Goal: Transaction & Acquisition: Obtain resource

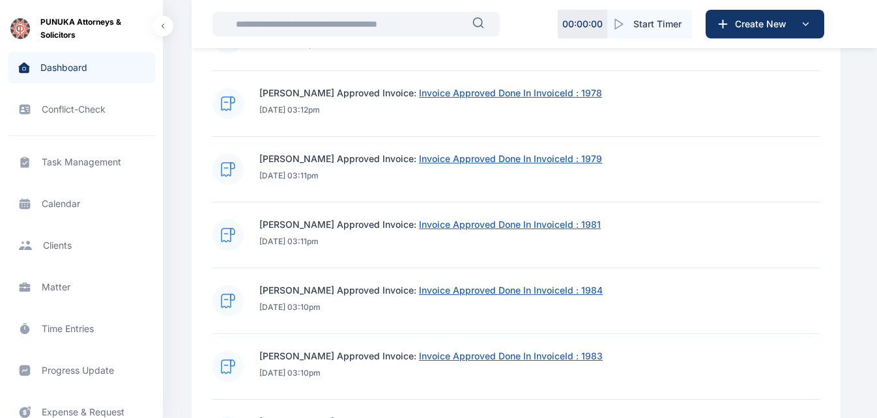
scroll to position [530, 0]
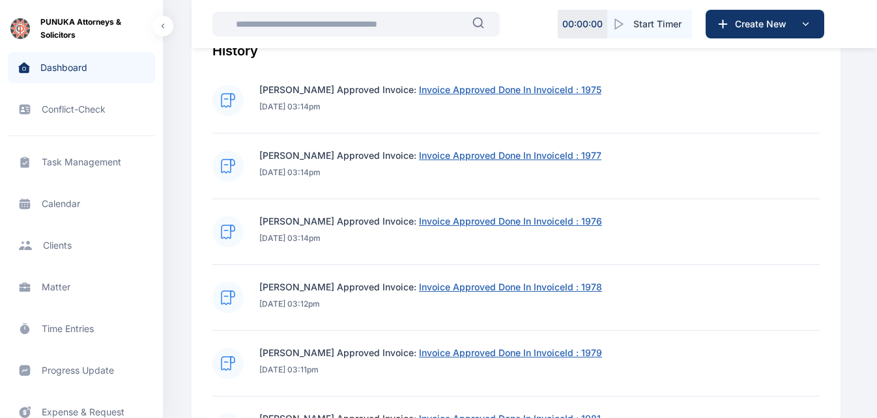
click at [453, 20] on input "text" at bounding box center [350, 24] width 244 height 26
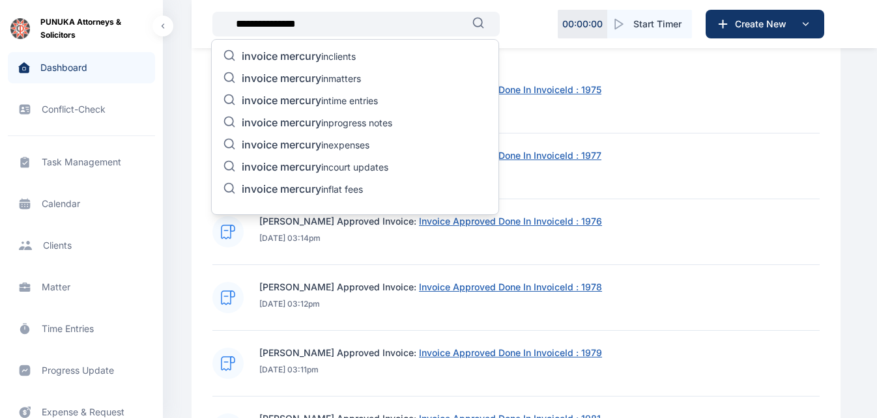
type input "**********"
click at [402, 145] on div "invoice mercury in clients invoice mercury in matters invoice mercury in time e…" at bounding box center [355, 127] width 288 height 176
click at [356, 145] on p "invoice mercury in expenses" at bounding box center [306, 146] width 128 height 16
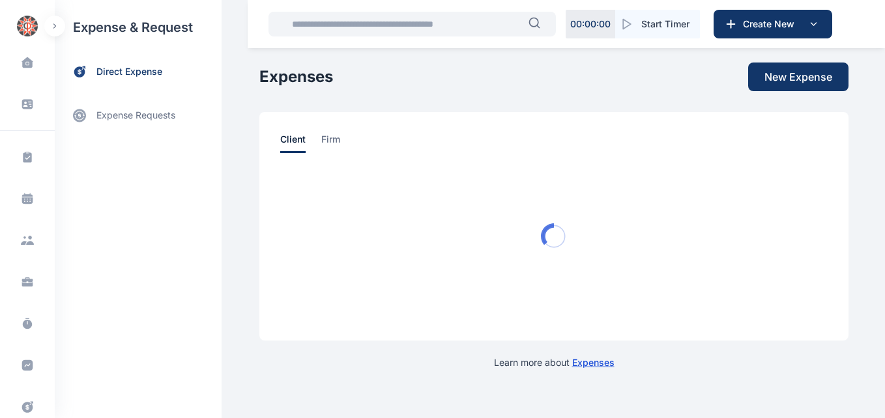
click at [58, 29] on button "button" at bounding box center [54, 26] width 21 height 21
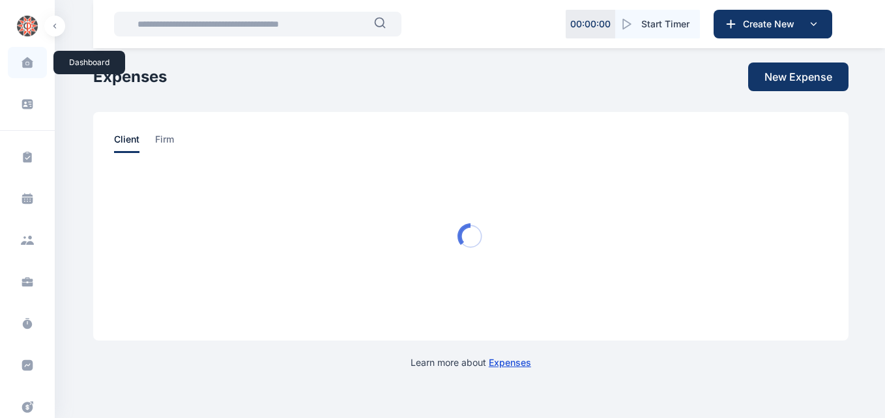
click at [31, 74] on span at bounding box center [27, 62] width 33 height 27
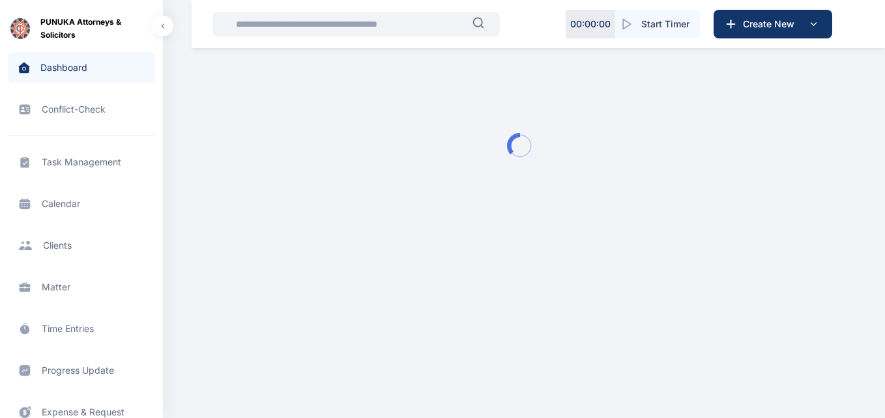
click at [317, 31] on input "text" at bounding box center [350, 24] width 244 height 26
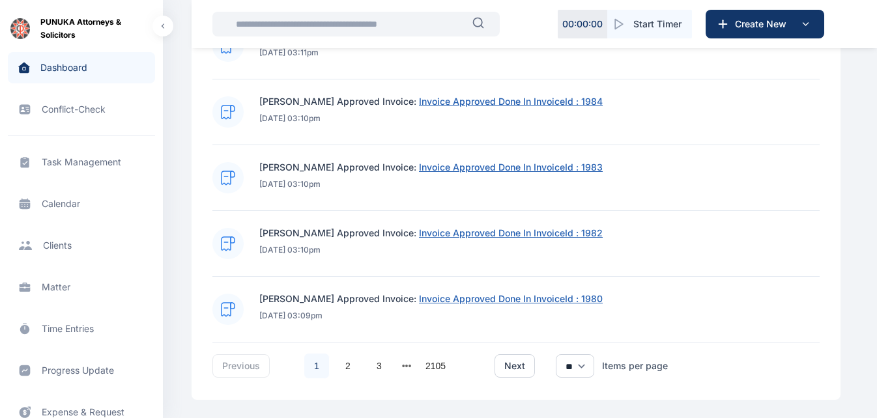
scroll to position [914, 0]
click at [343, 367] on link "2" at bounding box center [348, 365] width 25 height 25
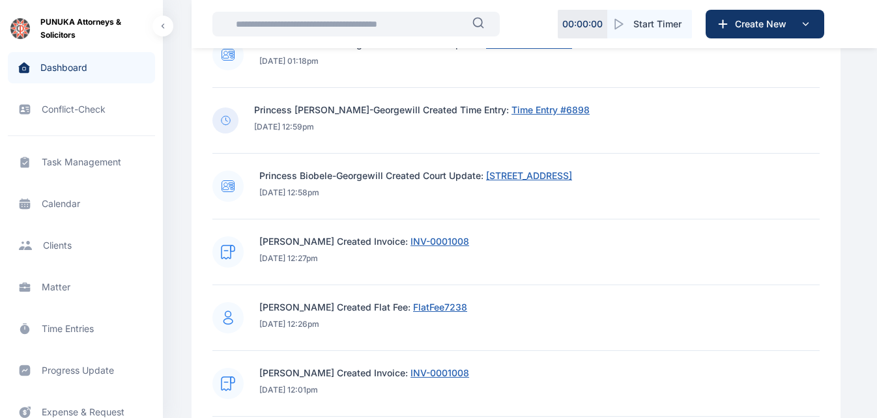
scroll to position [644, 0]
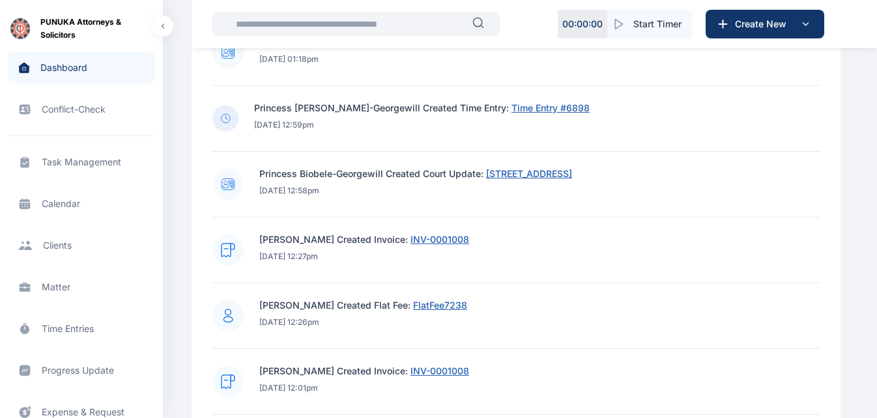
click at [450, 236] on span "INV-0001008" at bounding box center [439, 239] width 59 height 11
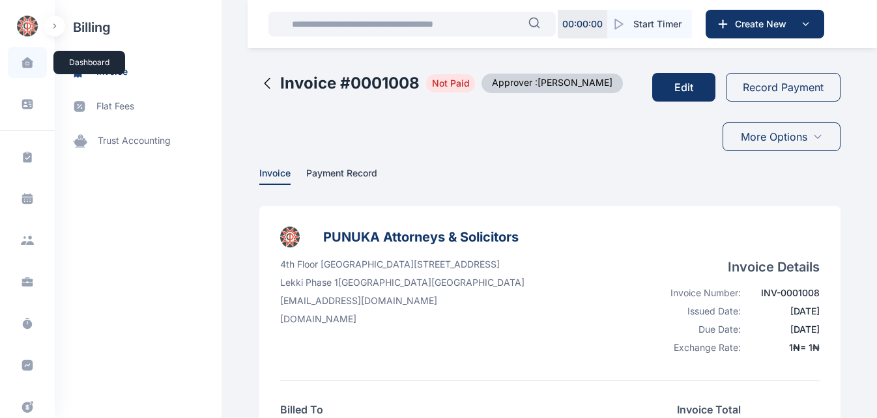
click at [29, 68] on icon at bounding box center [26, 62] width 11 height 10
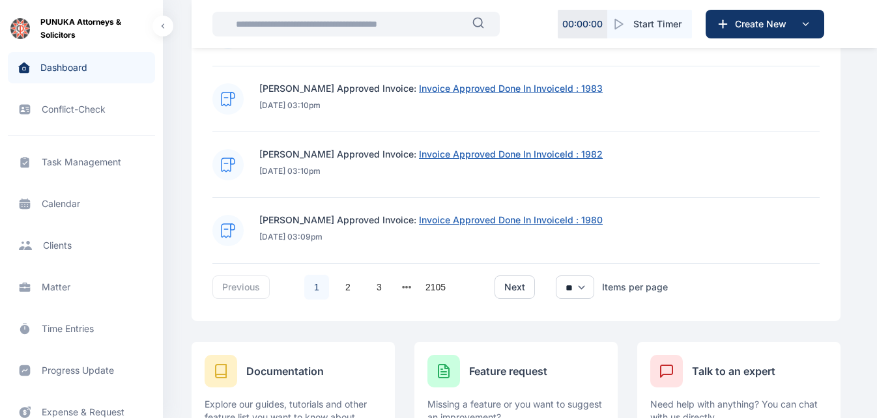
scroll to position [993, 0]
click at [345, 284] on link "2" at bounding box center [348, 286] width 25 height 25
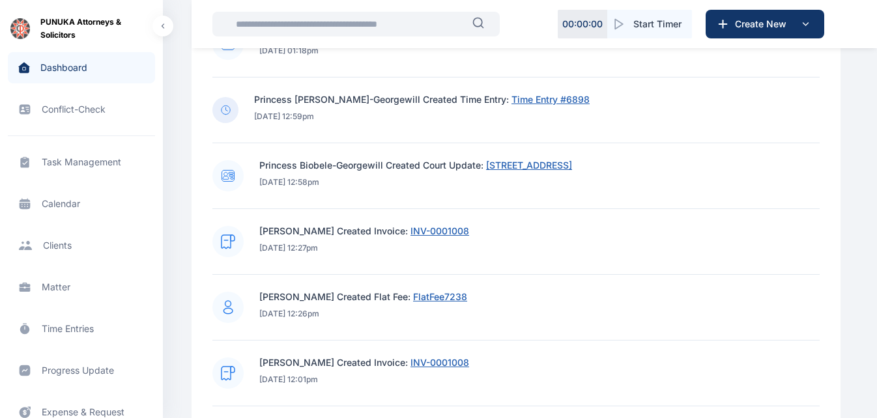
scroll to position [668, 0]
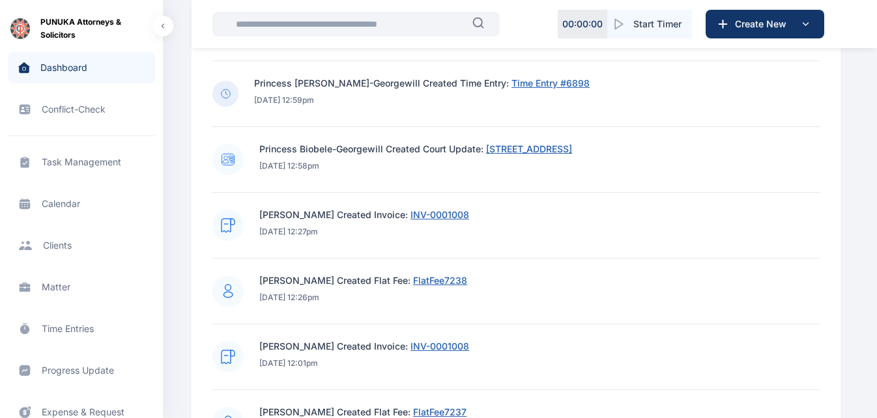
click at [460, 216] on span "INV-0001008" at bounding box center [439, 214] width 59 height 11
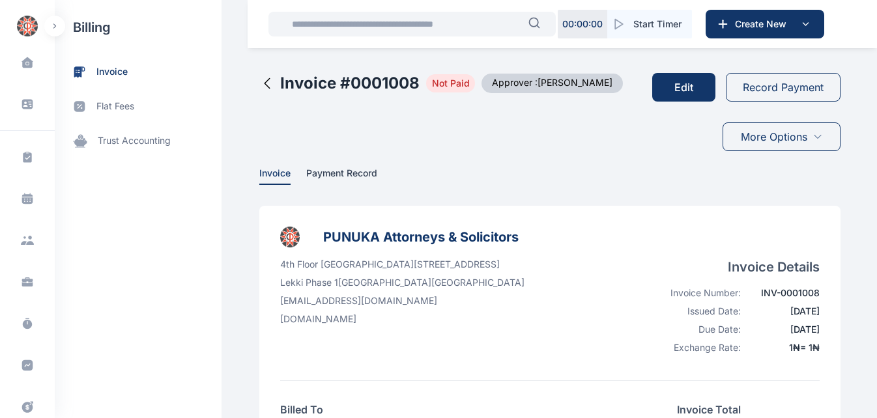
click at [259, 86] on icon at bounding box center [267, 84] width 16 height 16
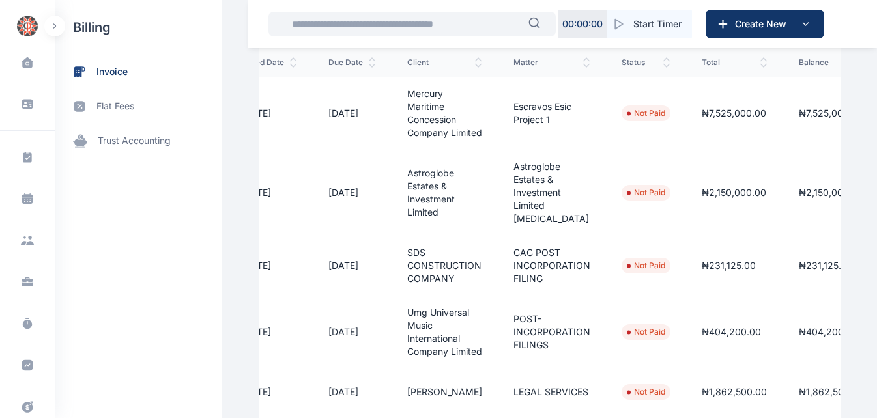
scroll to position [0, 128]
click at [40, 70] on span at bounding box center [27, 62] width 33 height 27
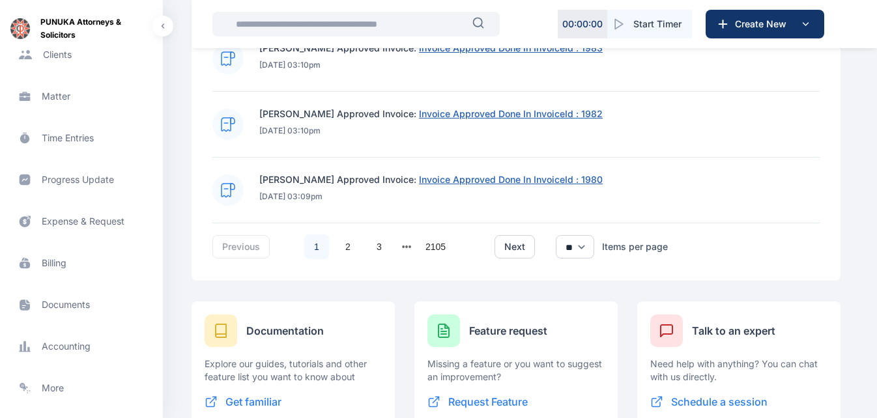
scroll to position [1034, 0]
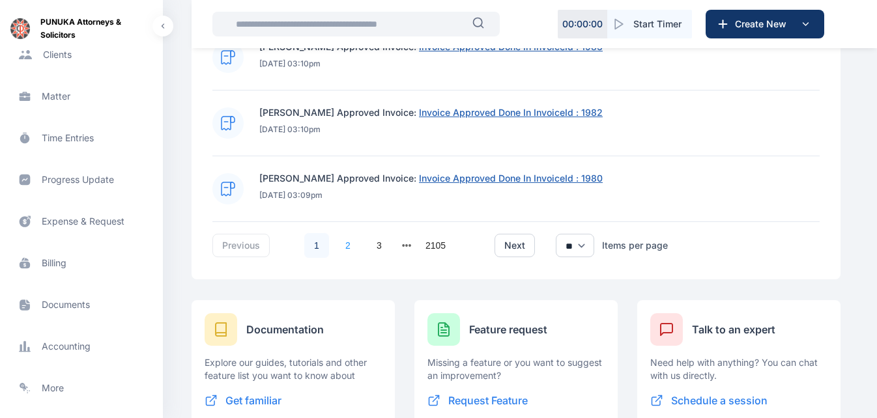
click at [346, 244] on link "2" at bounding box center [348, 245] width 25 height 25
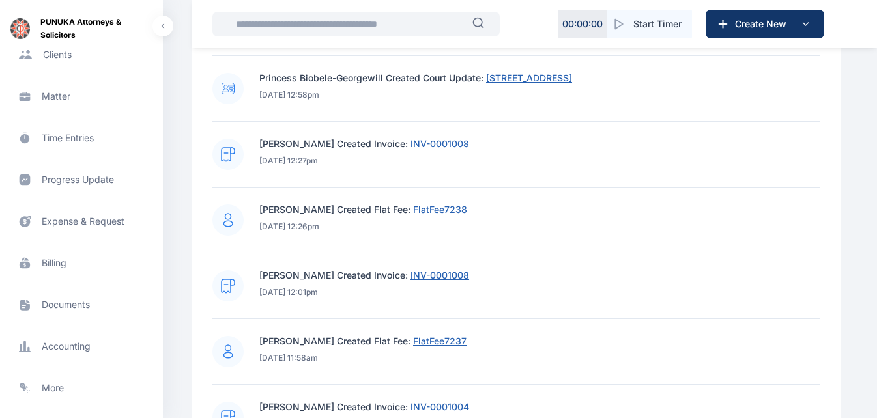
scroll to position [740, 0]
click at [463, 141] on span "INV-0001008" at bounding box center [439, 142] width 59 height 11
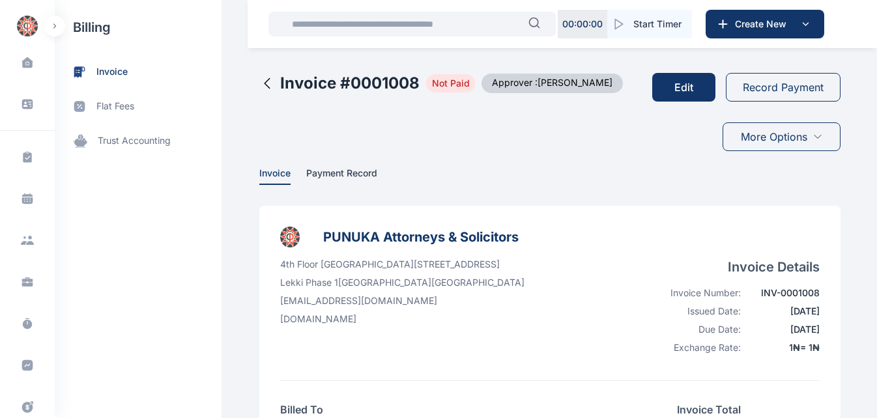
click at [802, 136] on span "More Options" at bounding box center [774, 137] width 66 height 16
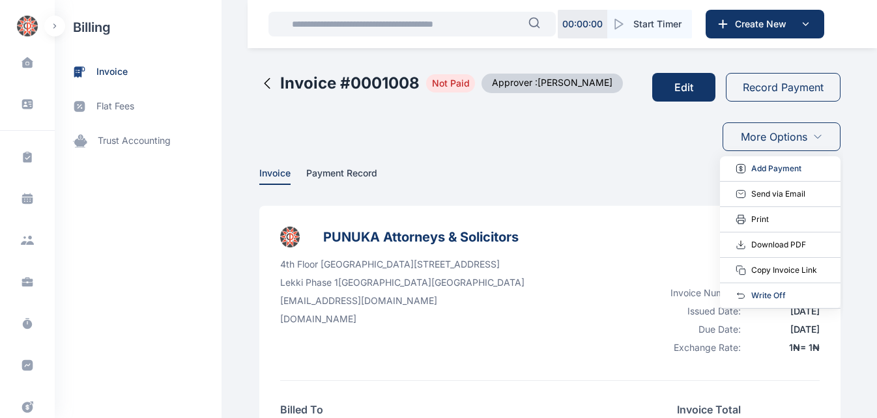
click at [787, 242] on span "Download PDF" at bounding box center [778, 244] width 55 height 13
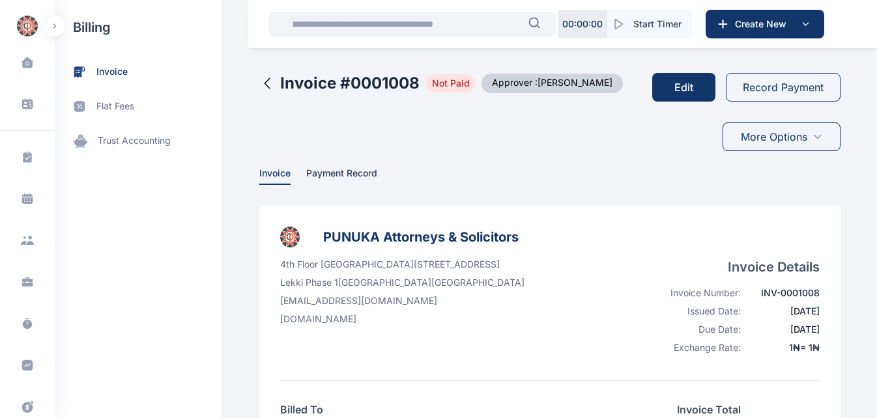
click at [820, 137] on icon at bounding box center [817, 137] width 10 height 10
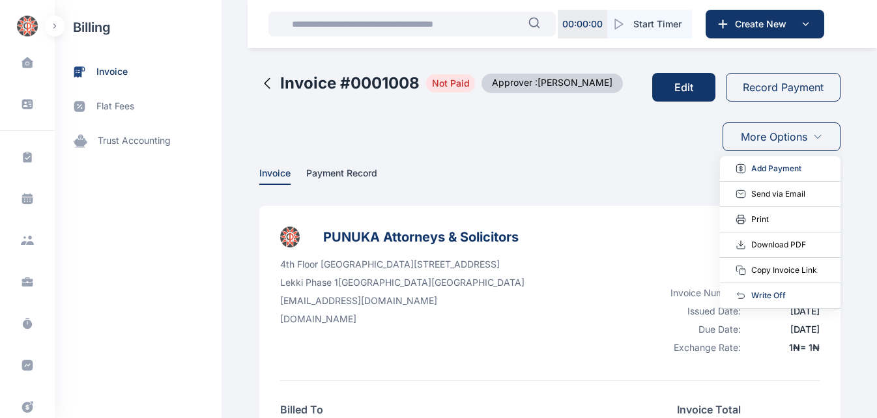
click at [524, 332] on div "[GEOGRAPHIC_DATA][STREET_ADDRESS] [EMAIL_ADDRESS][DOMAIN_NAME] [DOMAIN_NAME]" at bounding box center [402, 309] width 244 height 102
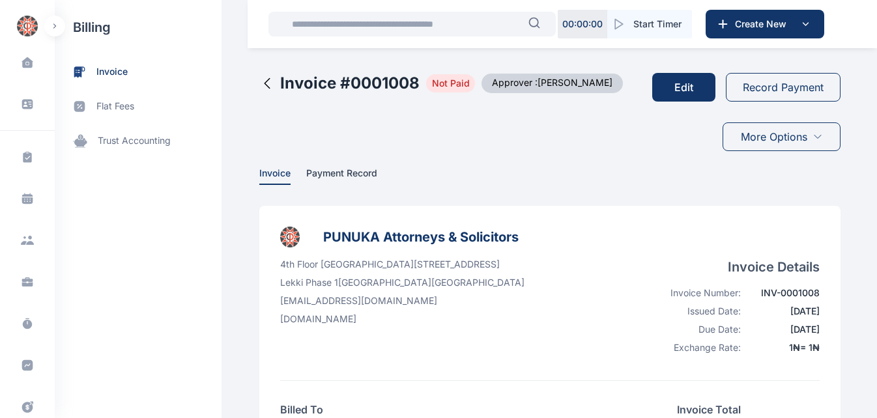
drag, startPoint x: 599, startPoint y: 332, endPoint x: 463, endPoint y: 87, distance: 279.4
drag, startPoint x: 463, startPoint y: 87, endPoint x: 446, endPoint y: 88, distance: 17.6
click at [446, 88] on span "Not Paid" at bounding box center [450, 83] width 49 height 18
click at [260, 78] on icon at bounding box center [267, 84] width 16 height 16
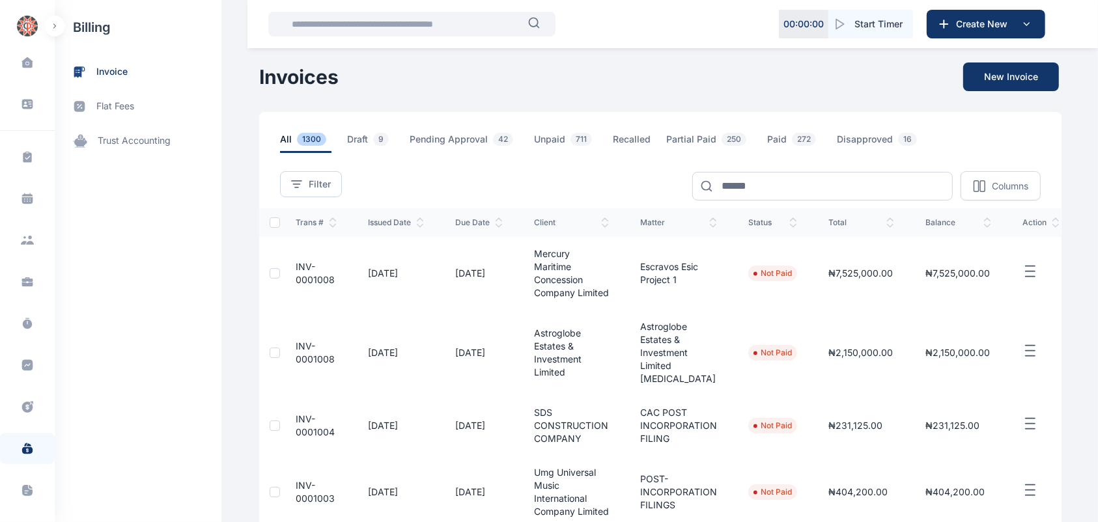
drag, startPoint x: 881, startPoint y: 3, endPoint x: 743, endPoint y: 96, distance: 166.1
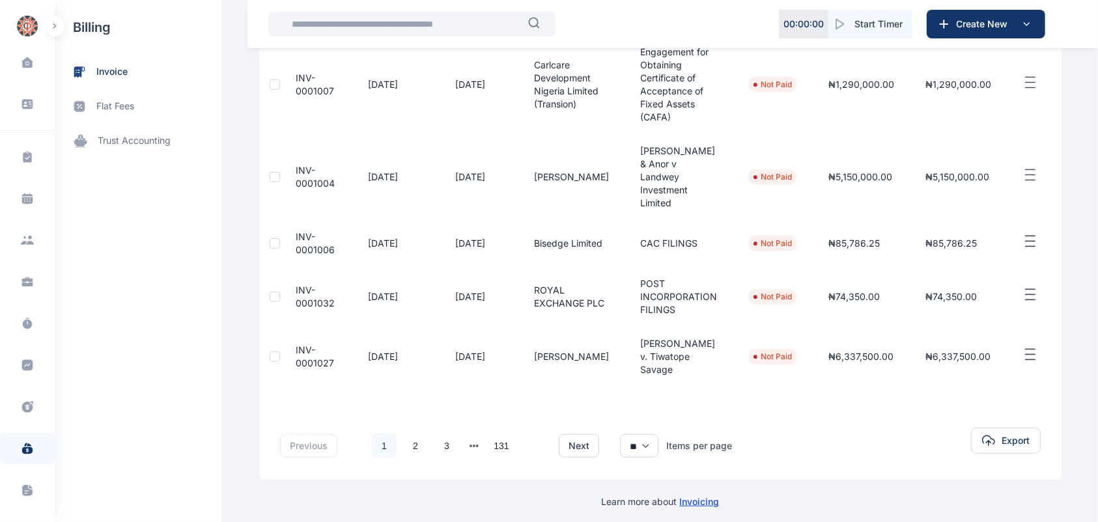
scroll to position [567, 0]
